Goal: Information Seeking & Learning: Learn about a topic

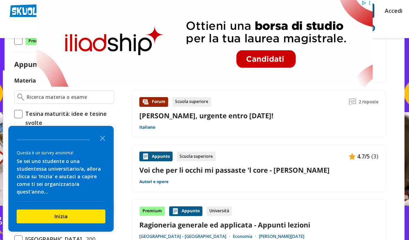
scroll to position [152, 0]
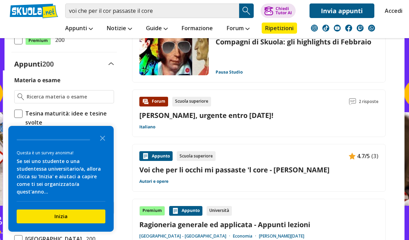
click at [170, 173] on link "Voi che per li occhi mi passaste 'l core - [PERSON_NAME]" at bounding box center [258, 169] width 239 height 9
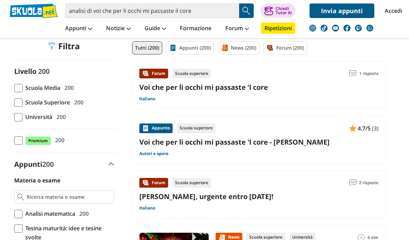
scroll to position [58, 0]
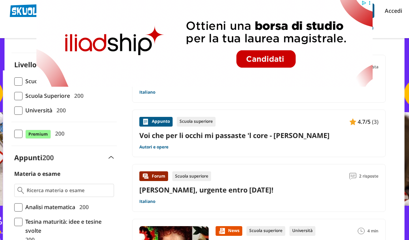
click at [394, 8] on link "Accedi" at bounding box center [392, 10] width 15 height 15
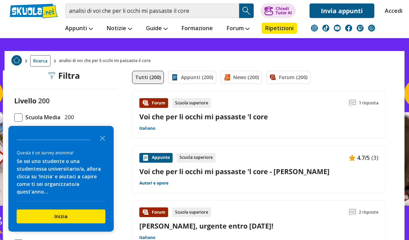
scroll to position [22, 0]
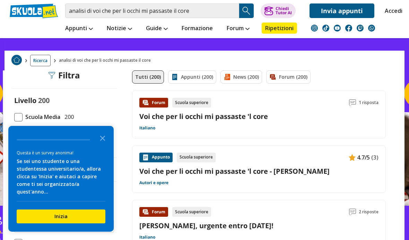
click at [205, 79] on link "Appunti (200)" at bounding box center [192, 76] width 48 height 13
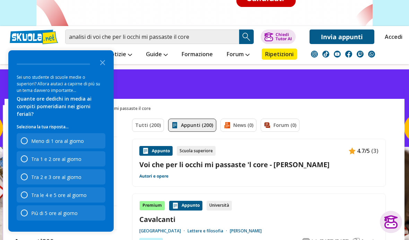
scroll to position [64, 0]
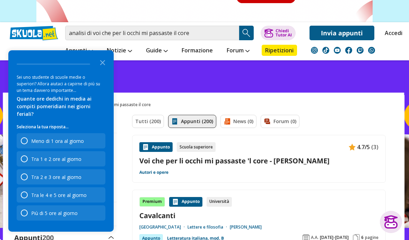
click at [314, 161] on link "Voi che per li occhi mi passaste 'l core - [PERSON_NAME]" at bounding box center [258, 160] width 239 height 9
